Goal: Task Accomplishment & Management: Complete application form

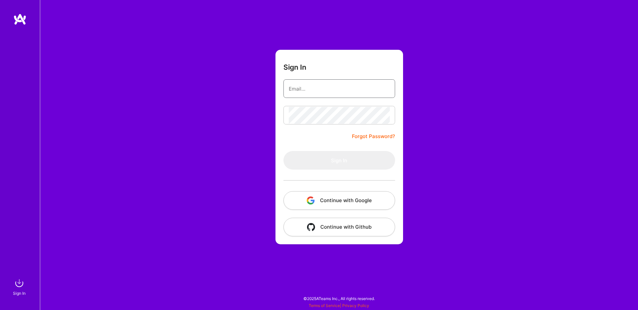
click at [323, 91] on input "email" at bounding box center [339, 88] width 101 height 17
type input "[EMAIL_ADDRESS][DOMAIN_NAME]"
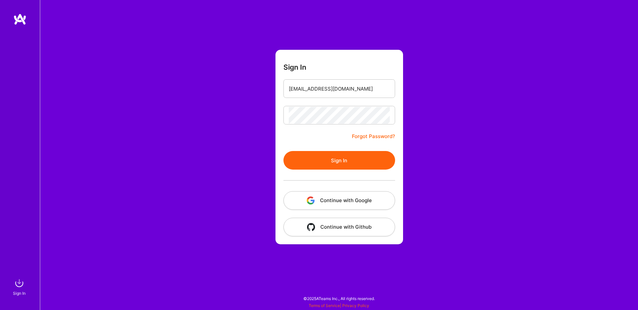
click at [343, 156] on button "Sign In" at bounding box center [339, 160] width 112 height 19
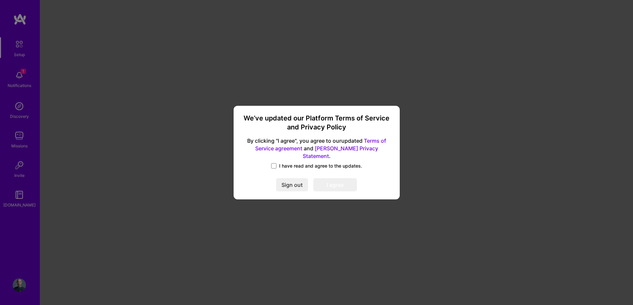
click at [279, 163] on label "I have read and agree to the updates." at bounding box center [316, 166] width 91 height 7
click at [0, 0] on input "I have read and agree to the updates." at bounding box center [0, 0] width 0 height 0
click at [348, 184] on button "I agree" at bounding box center [335, 184] width 44 height 13
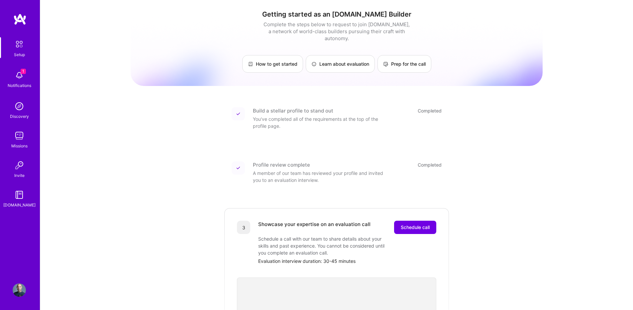
click at [20, 75] on img at bounding box center [19, 75] width 13 height 13
click at [19, 114] on div "Discovery" at bounding box center [19, 116] width 19 height 7
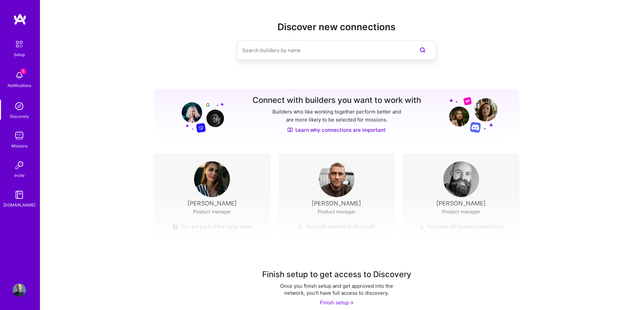
click at [21, 137] on img at bounding box center [19, 135] width 13 height 13
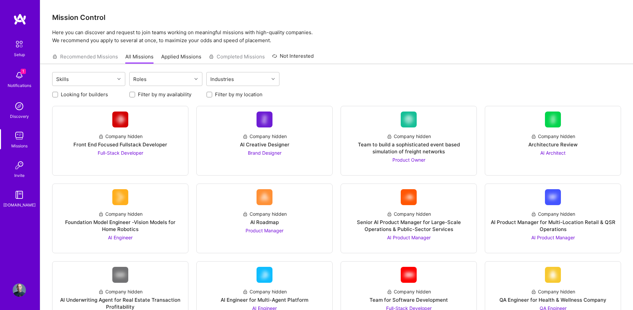
click at [85, 57] on div "Recommended Missions All Missions Applied Missions Completed Missions Not Inter…" at bounding box center [182, 56] width 261 height 14
click at [99, 57] on div "Recommended Missions All Missions Applied Missions Completed Missions Not Inter…" at bounding box center [182, 56] width 261 height 14
click at [174, 56] on link "Applied Missions" at bounding box center [181, 58] width 40 height 11
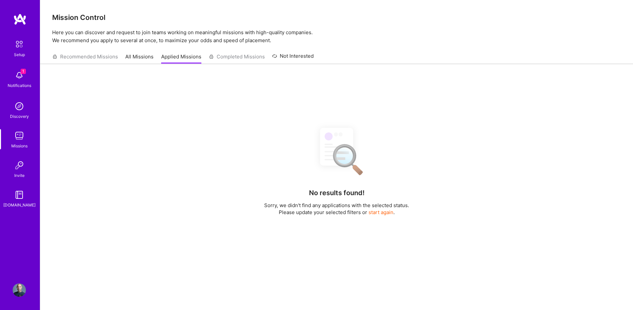
click at [137, 56] on link "All Missions" at bounding box center [139, 58] width 28 height 11
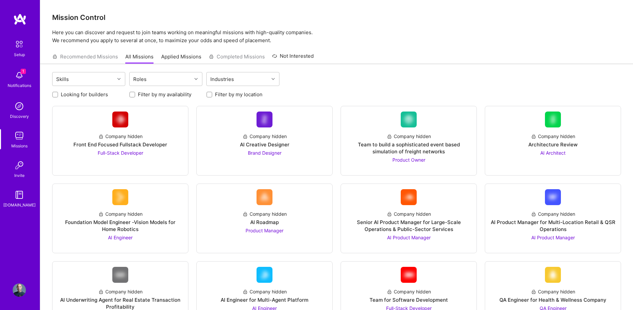
click at [231, 55] on div "Recommended Missions All Missions Applied Missions Completed Missions Not Inter…" at bounding box center [182, 56] width 261 height 14
click at [90, 58] on div "Recommended Missions All Missions Applied Missions Completed Missions Not Inter…" at bounding box center [182, 56] width 261 height 14
click at [91, 79] on div "Skills" at bounding box center [83, 78] width 62 height 13
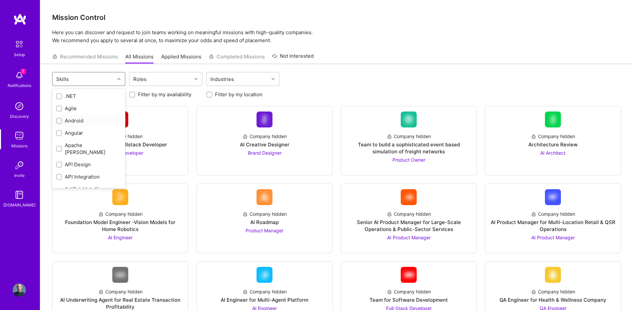
click at [59, 121] on input "checkbox" at bounding box center [59, 121] width 5 height 5
checkbox input "true"
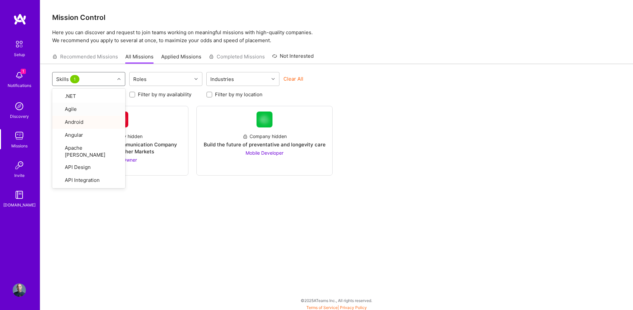
click at [366, 67] on div "option Android, selected. option Agile focused, 2 of 77. 77 results available. …" at bounding box center [336, 188] width 592 height 248
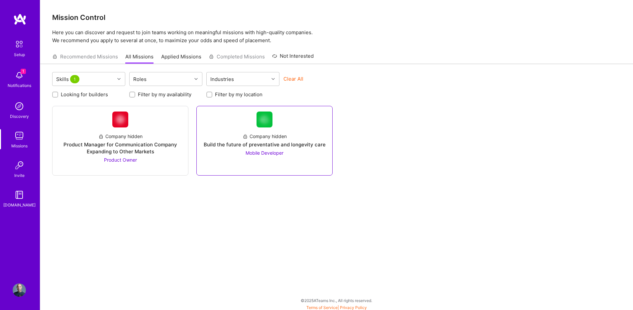
click at [265, 143] on div "Build the future of preventative and longevity care" at bounding box center [265, 144] width 122 height 7
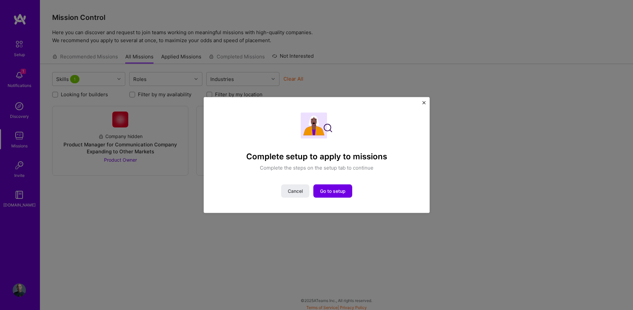
click at [425, 103] on img "Close" at bounding box center [423, 102] width 3 height 3
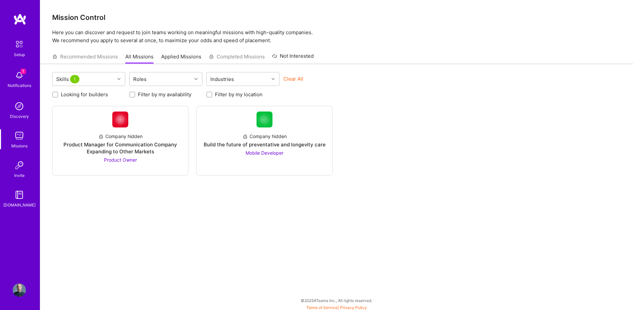
click at [18, 50] on img at bounding box center [19, 44] width 14 height 14
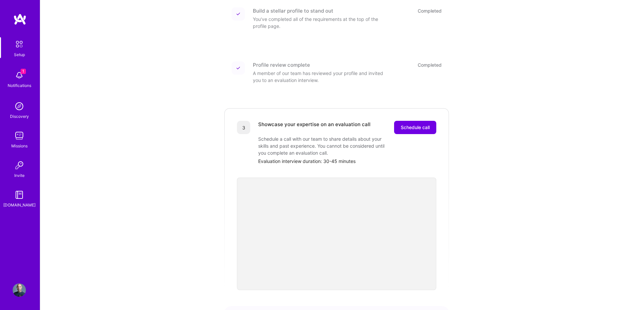
scroll to position [134, 0]
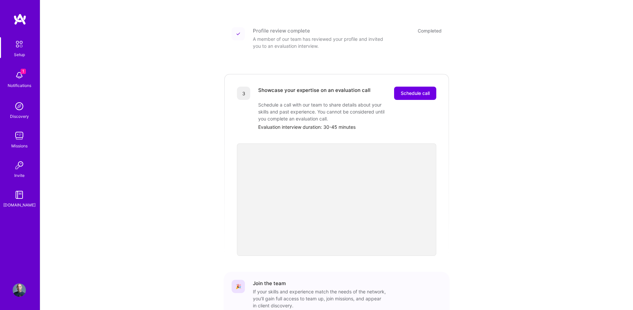
click at [20, 289] on img at bounding box center [19, 290] width 13 height 13
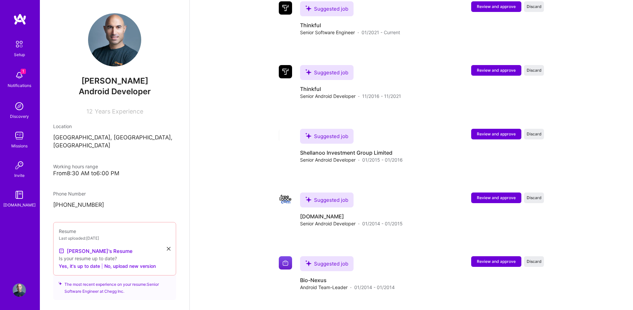
scroll to position [861, 0]
